Goal: Check status: Check status

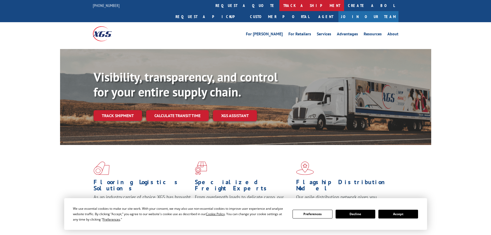
click at [280, 6] on link "track a shipment" at bounding box center [312, 5] width 65 height 11
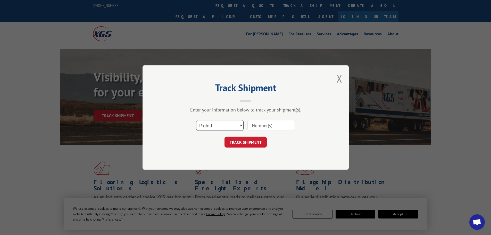
click at [217, 128] on select "Select category... Probill BOL PO" at bounding box center [219, 125] width 47 height 11
select select "bol"
click at [196, 120] on select "Select category... Probill BOL PO" at bounding box center [219, 125] width 47 height 11
click at [258, 125] on input at bounding box center [271, 125] width 47 height 11
paste input "07282624021732536"
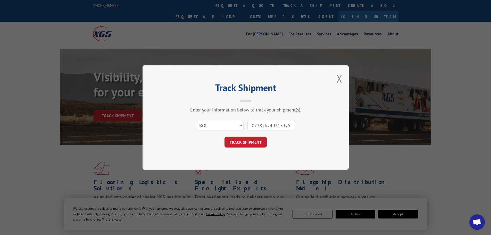
scroll to position [0, 4]
type input "07282624021732536"
click at [251, 140] on button "TRACK SHIPMENT" at bounding box center [246, 142] width 42 height 11
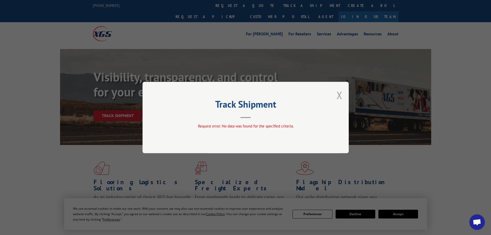
click at [337, 98] on button "Close modal" at bounding box center [340, 95] width 6 height 14
